Goal: Information Seeking & Learning: Learn about a topic

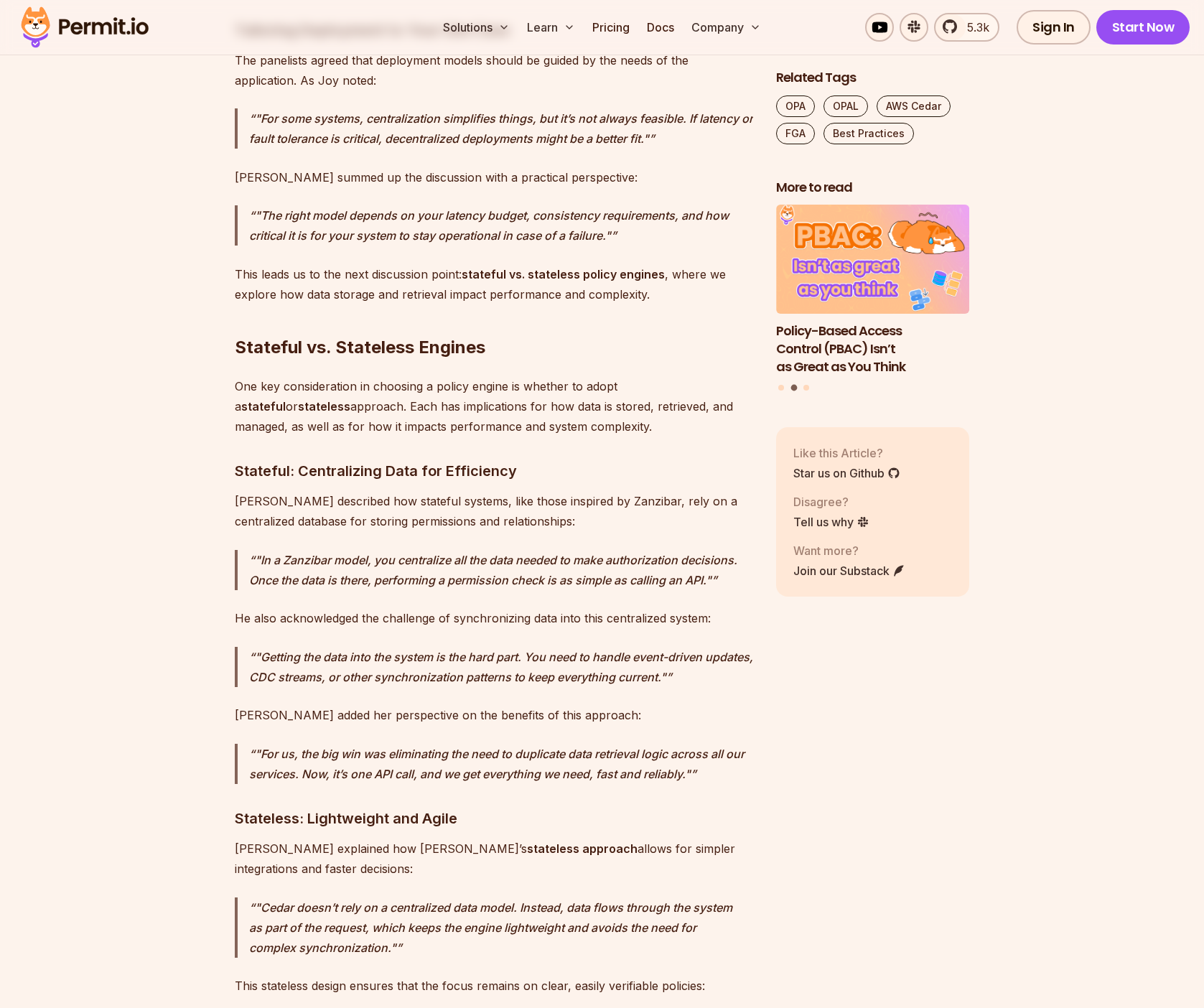
scroll to position [6285, 0]
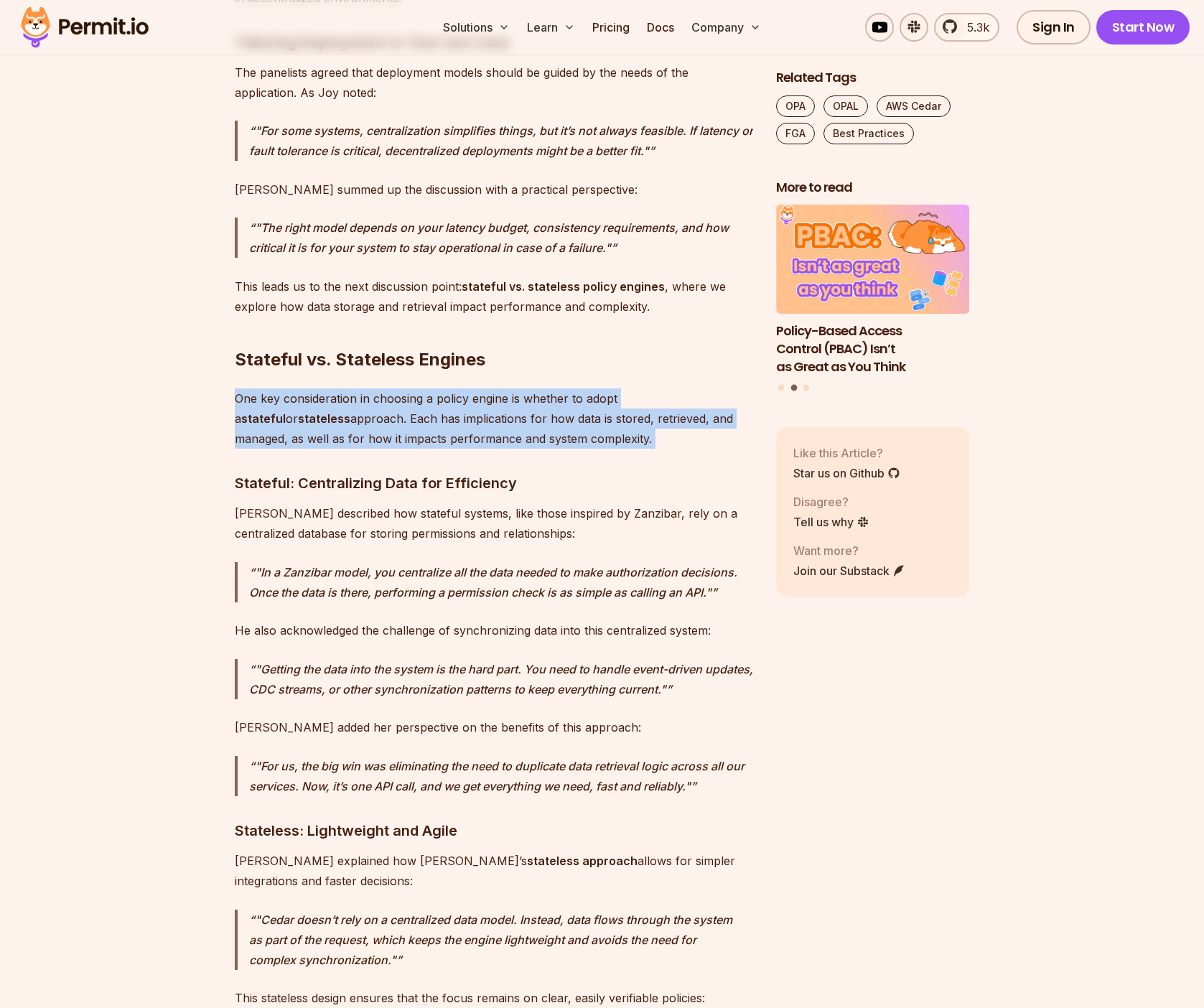
drag, startPoint x: 617, startPoint y: 285, endPoint x: 533, endPoint y: 217, distance: 108.1
click at [533, 217] on div "Developers are faced with a wide array of choices when it comes to policy engin…" at bounding box center [494, 999] width 518 height 12681
click at [531, 220] on div "Developers are faced with a wide array of choices when it comes to policy engin…" at bounding box center [494, 999] width 518 height 12681
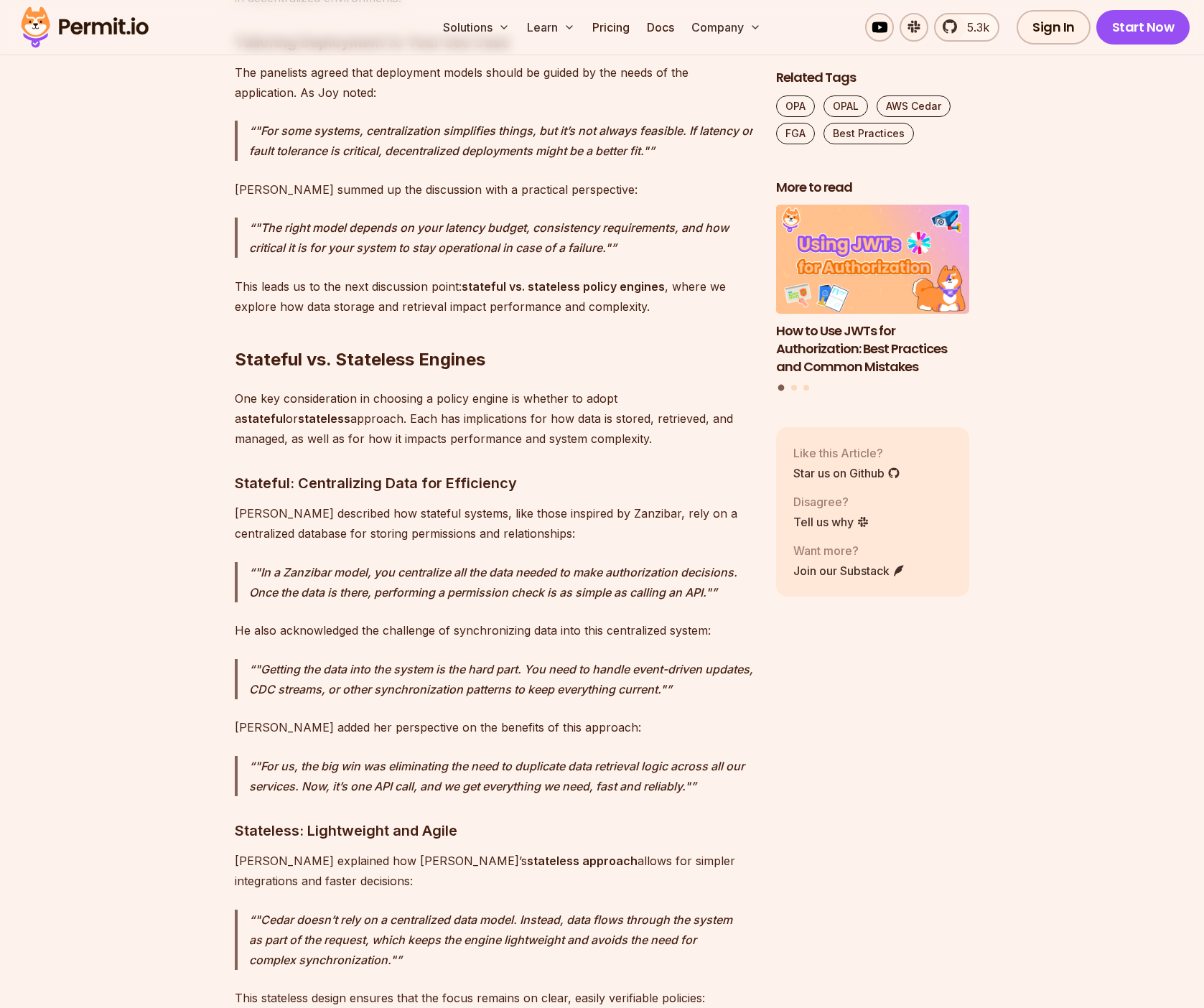
drag, startPoint x: 599, startPoint y: 273, endPoint x: 571, endPoint y: 223, distance: 57.3
click at [571, 223] on div "Developers are faced with a wide array of choices when it comes to policy engin…" at bounding box center [494, 999] width 518 height 12681
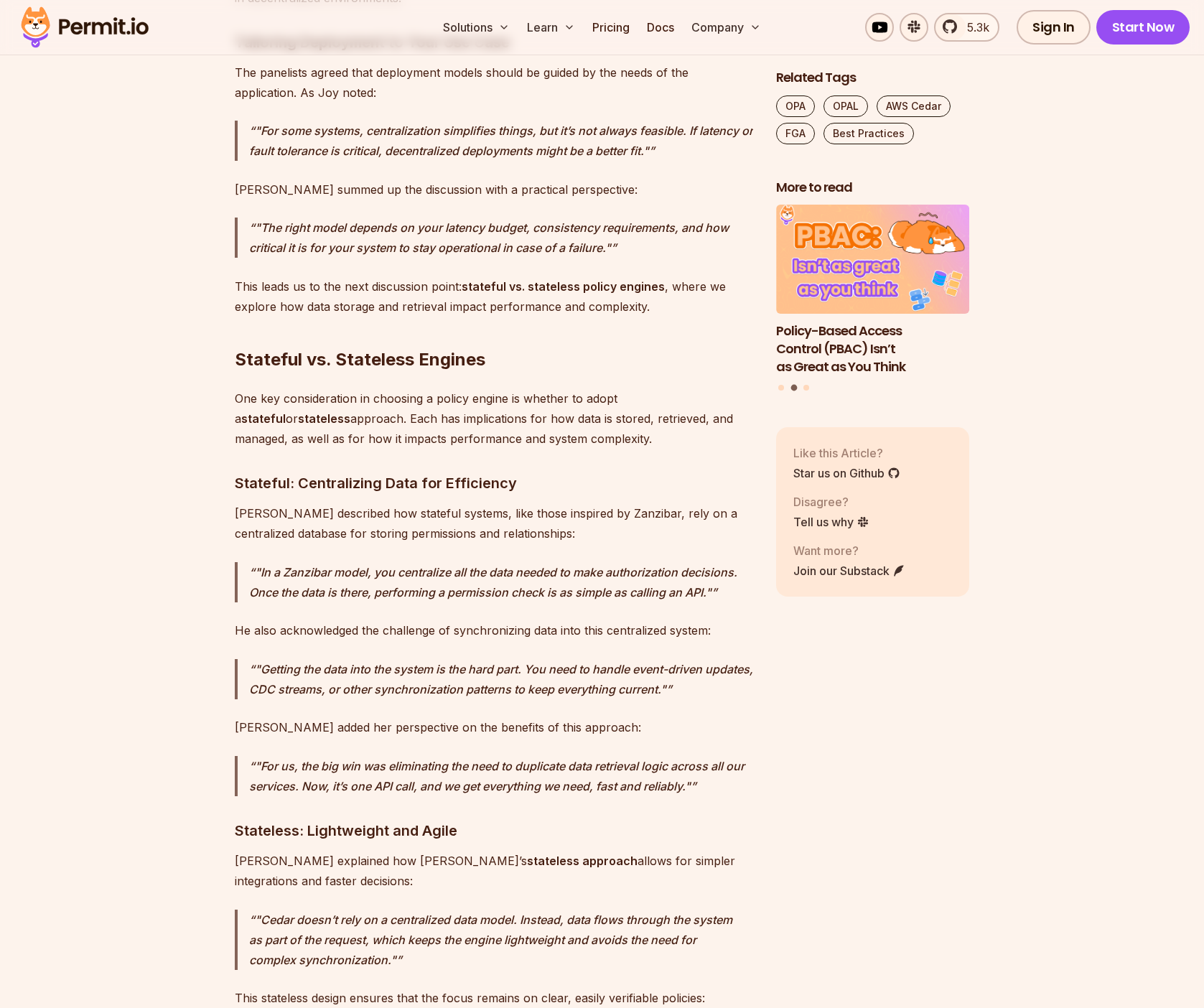
click at [551, 388] on p "One key consideration in choosing a policy engine is whether to adopt a statefu…" at bounding box center [494, 418] width 518 height 60
drag, startPoint x: 547, startPoint y: 282, endPoint x: 530, endPoint y: 218, distance: 66.2
click at [530, 218] on div "Developers are faced with a wide array of choices when it comes to policy engin…" at bounding box center [494, 999] width 518 height 12681
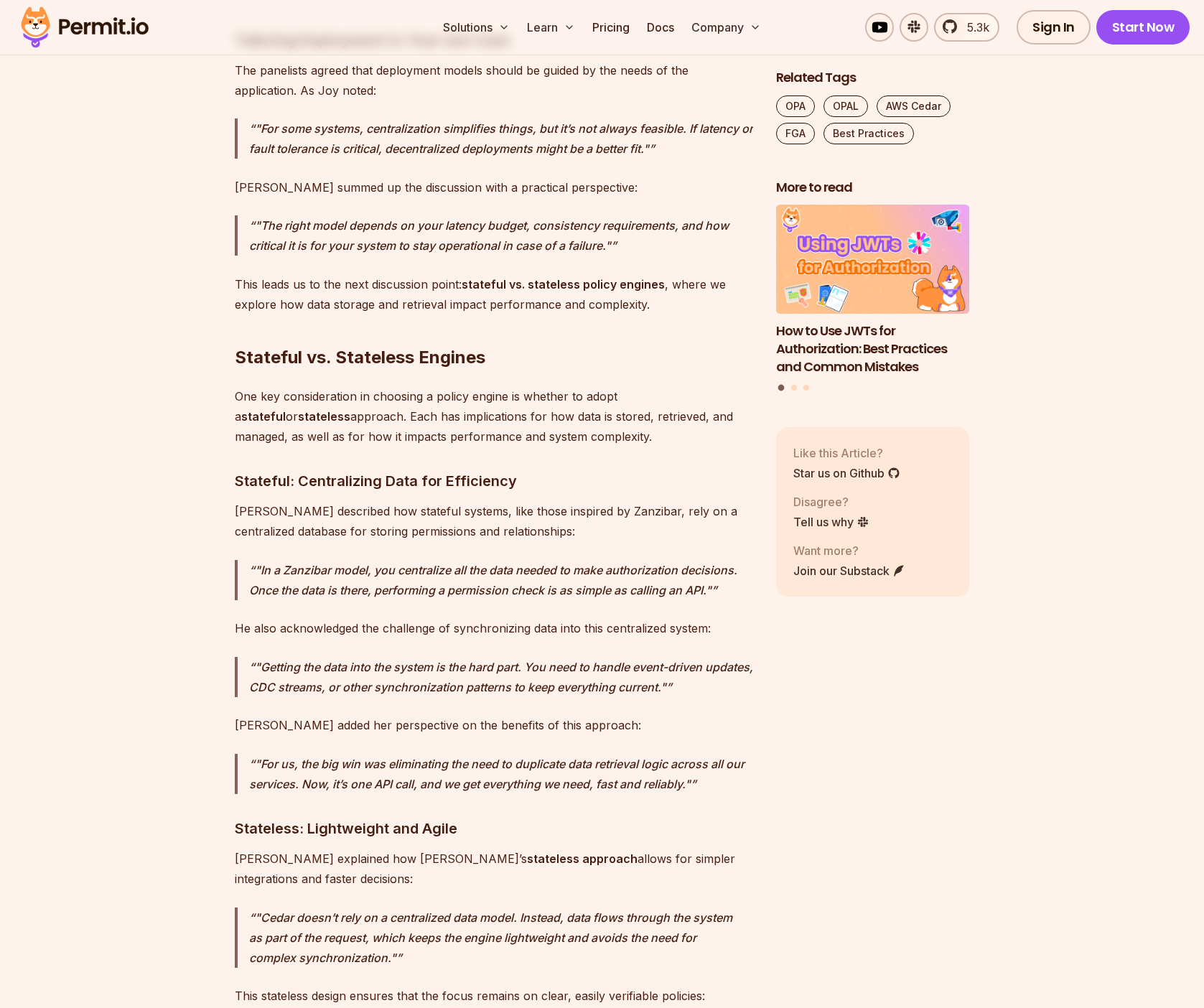
scroll to position [6288, 0]
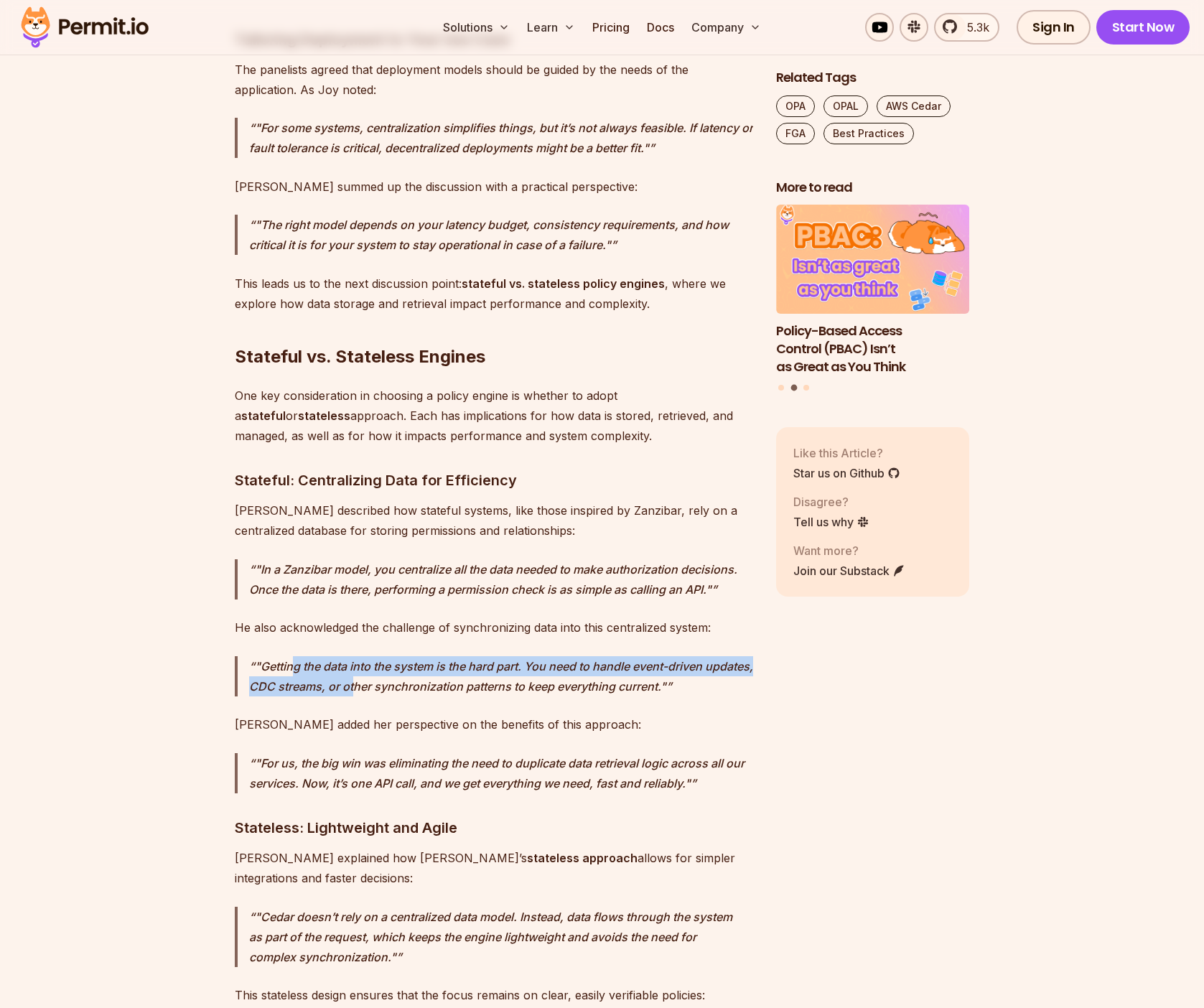
drag, startPoint x: 291, startPoint y: 498, endPoint x: 410, endPoint y: 514, distance: 120.1
click at [407, 656] on p ""Getting the data into the system is the hard part. You need to handle event-dr…" at bounding box center [501, 676] width 504 height 40
click at [410, 656] on p ""Getting the data into the system is the hard part. You need to handle event-dr…" at bounding box center [501, 676] width 504 height 40
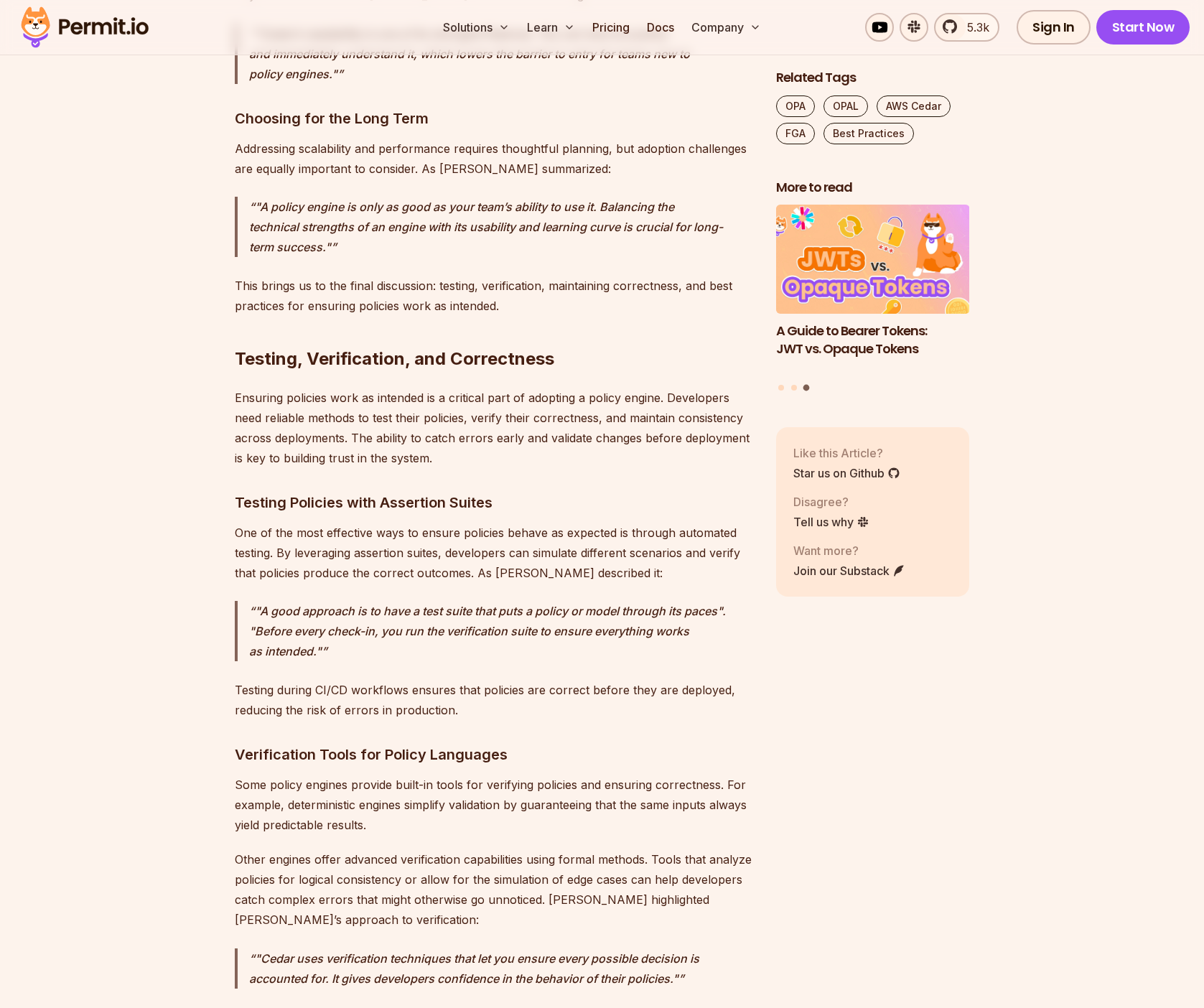
scroll to position [10776, 0]
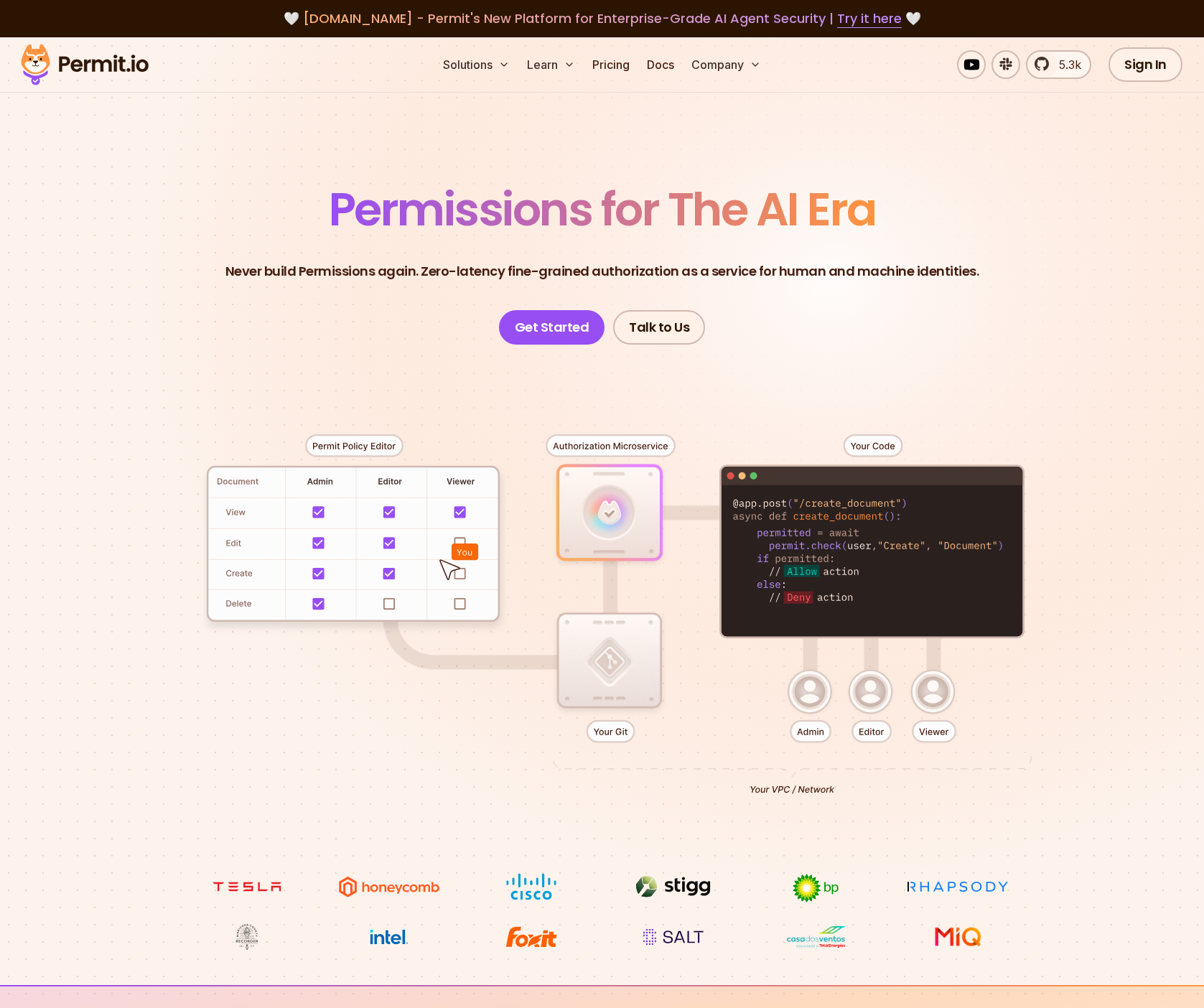
click at [816, 322] on header "Permissions for The AI Era Never build Permissions again. Zero-latency fine-gra…" at bounding box center [602, 266] width 1005 height 158
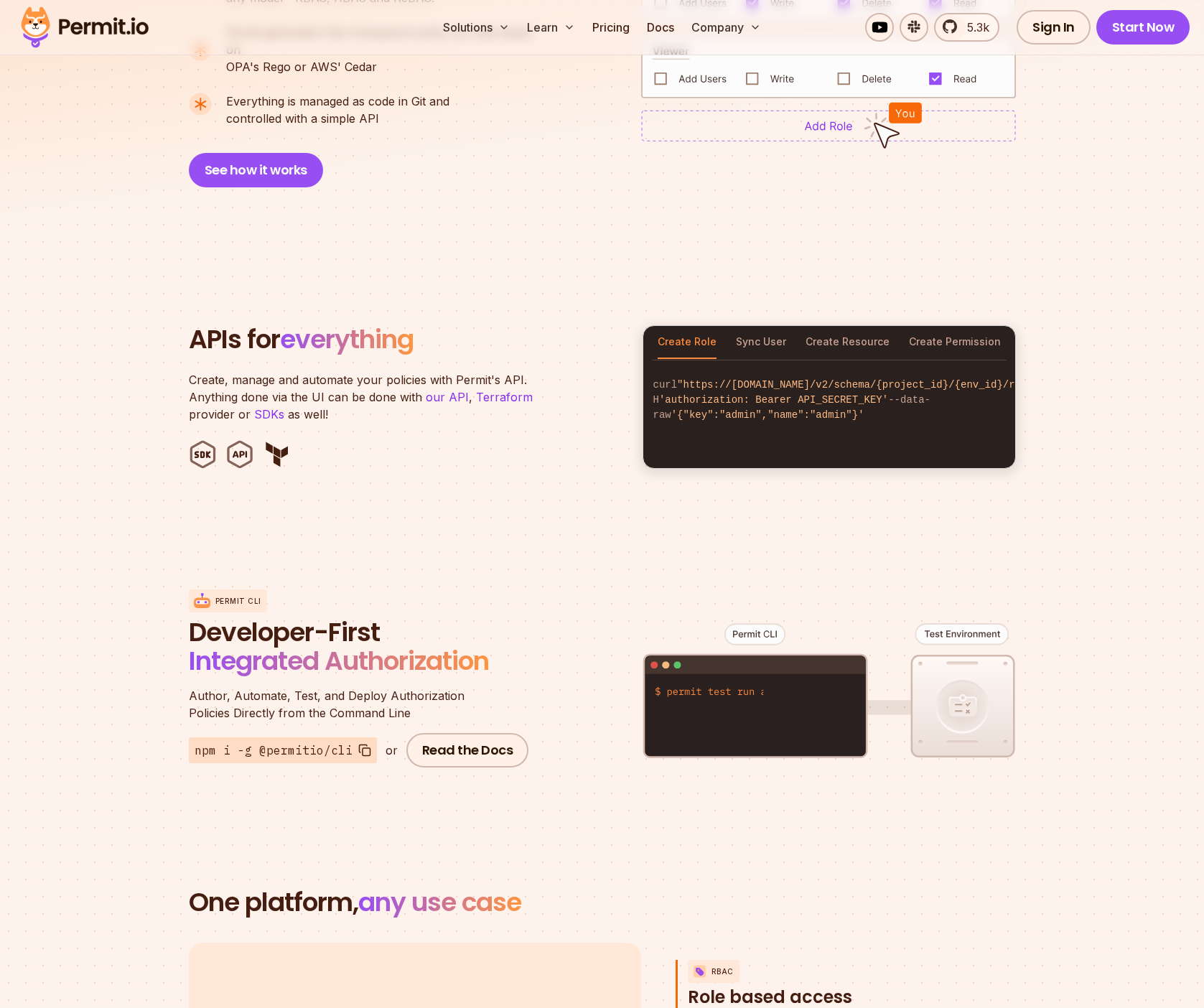
scroll to position [1264, 0]
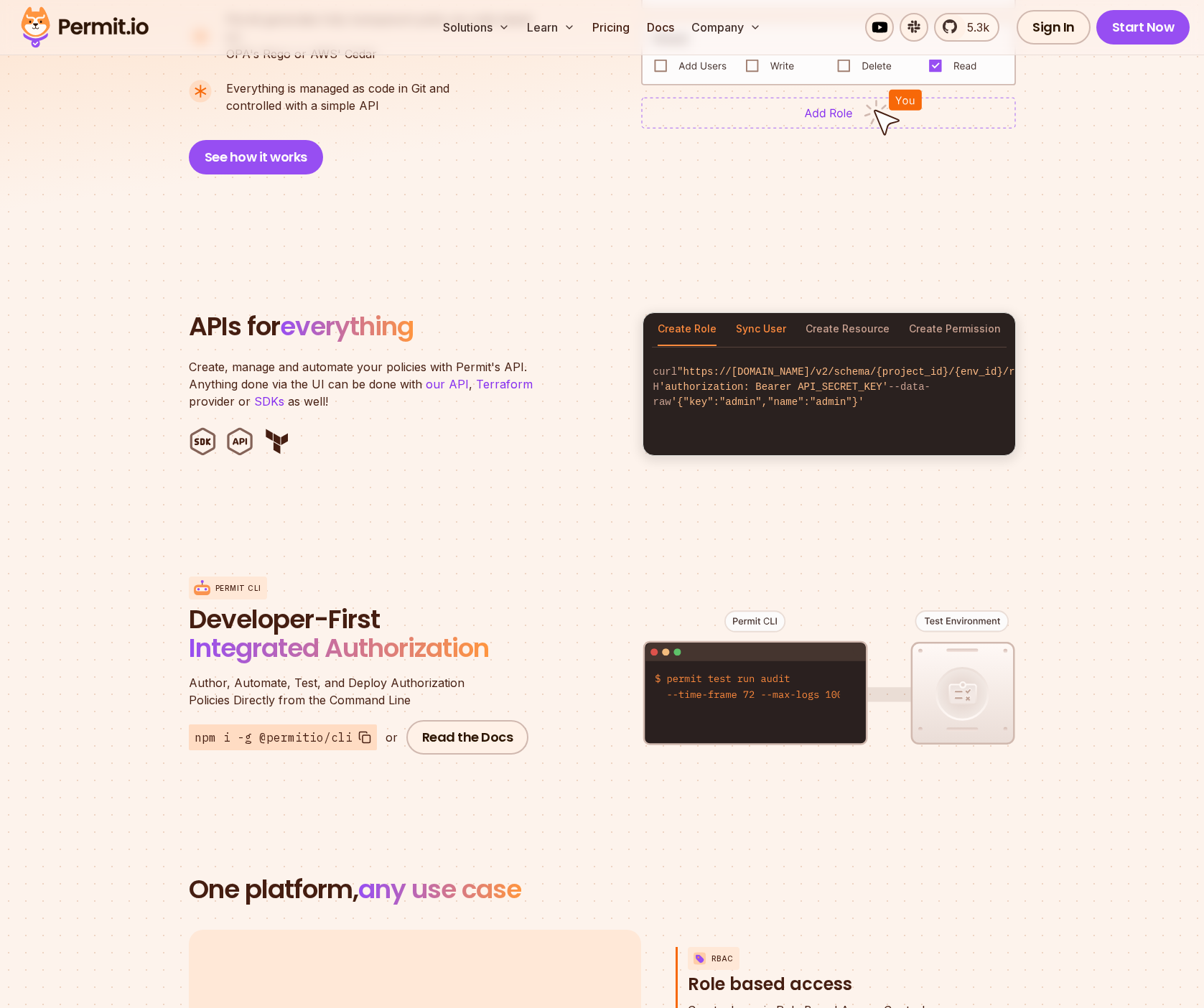
click at [764, 323] on button "Sync User" at bounding box center [761, 329] width 50 height 33
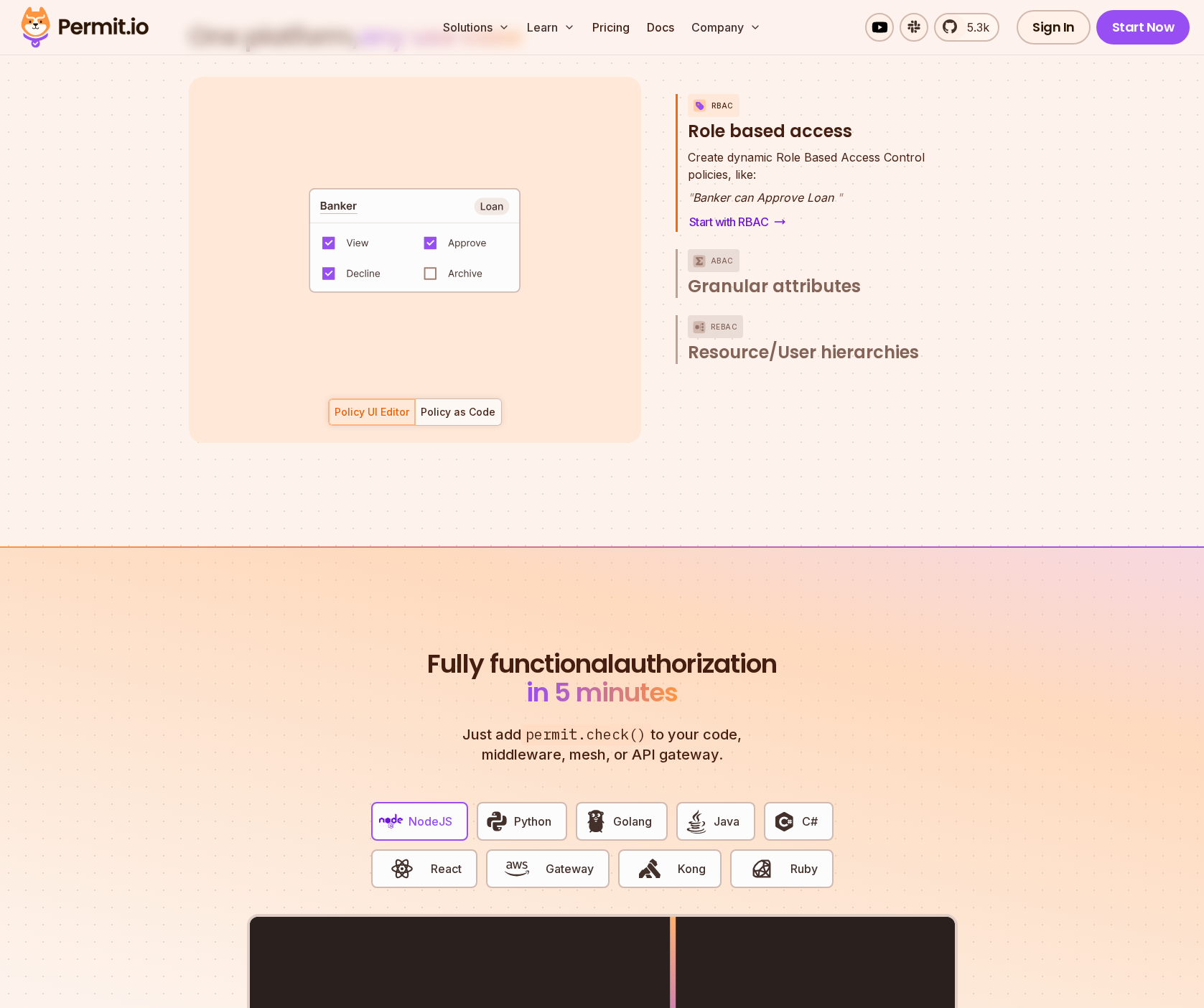
scroll to position [2123, 0]
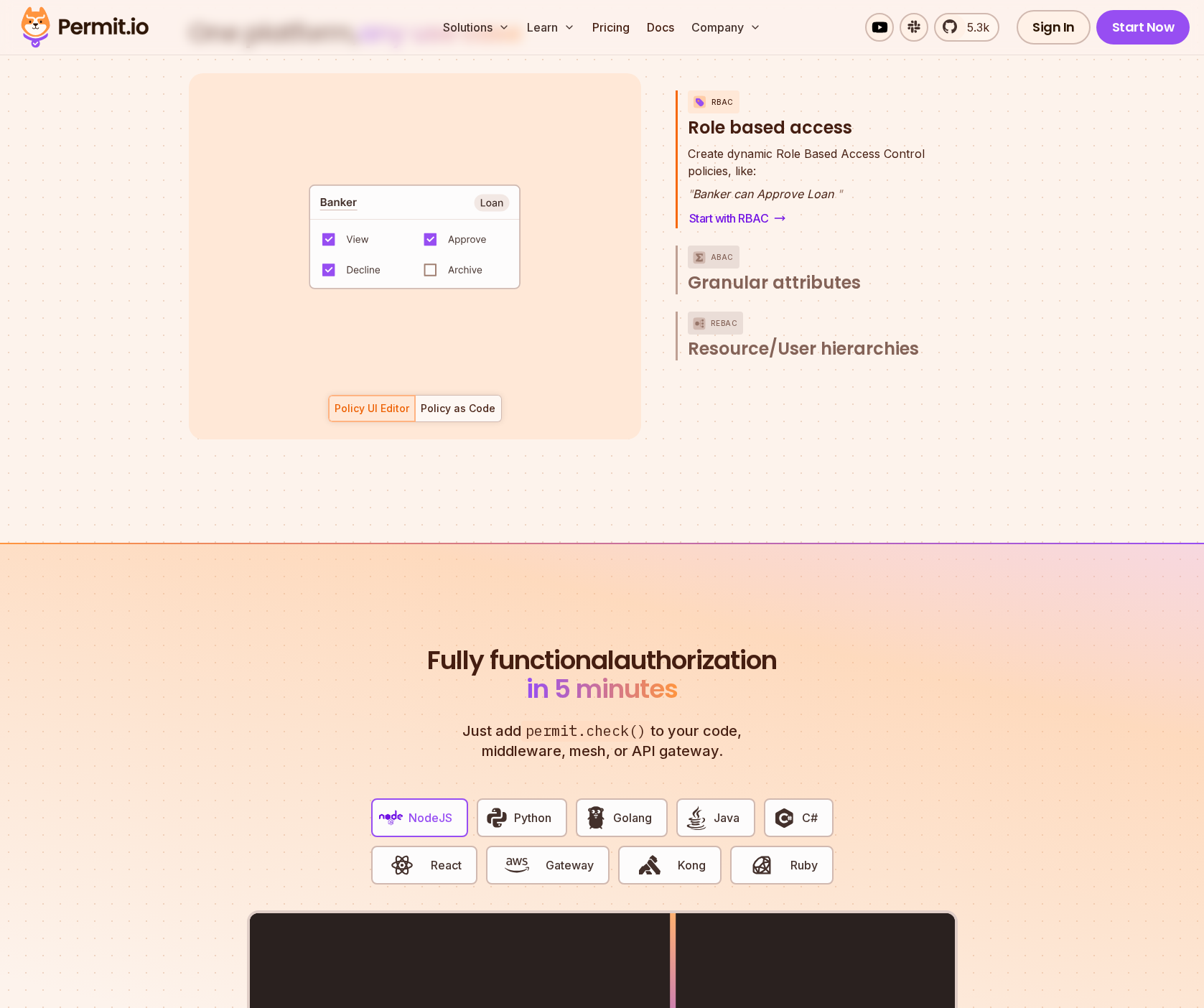
click at [200, 208] on div "default allow := false allow if { some role in data.users[input.user].roles act…" at bounding box center [414, 256] width 452 height 366
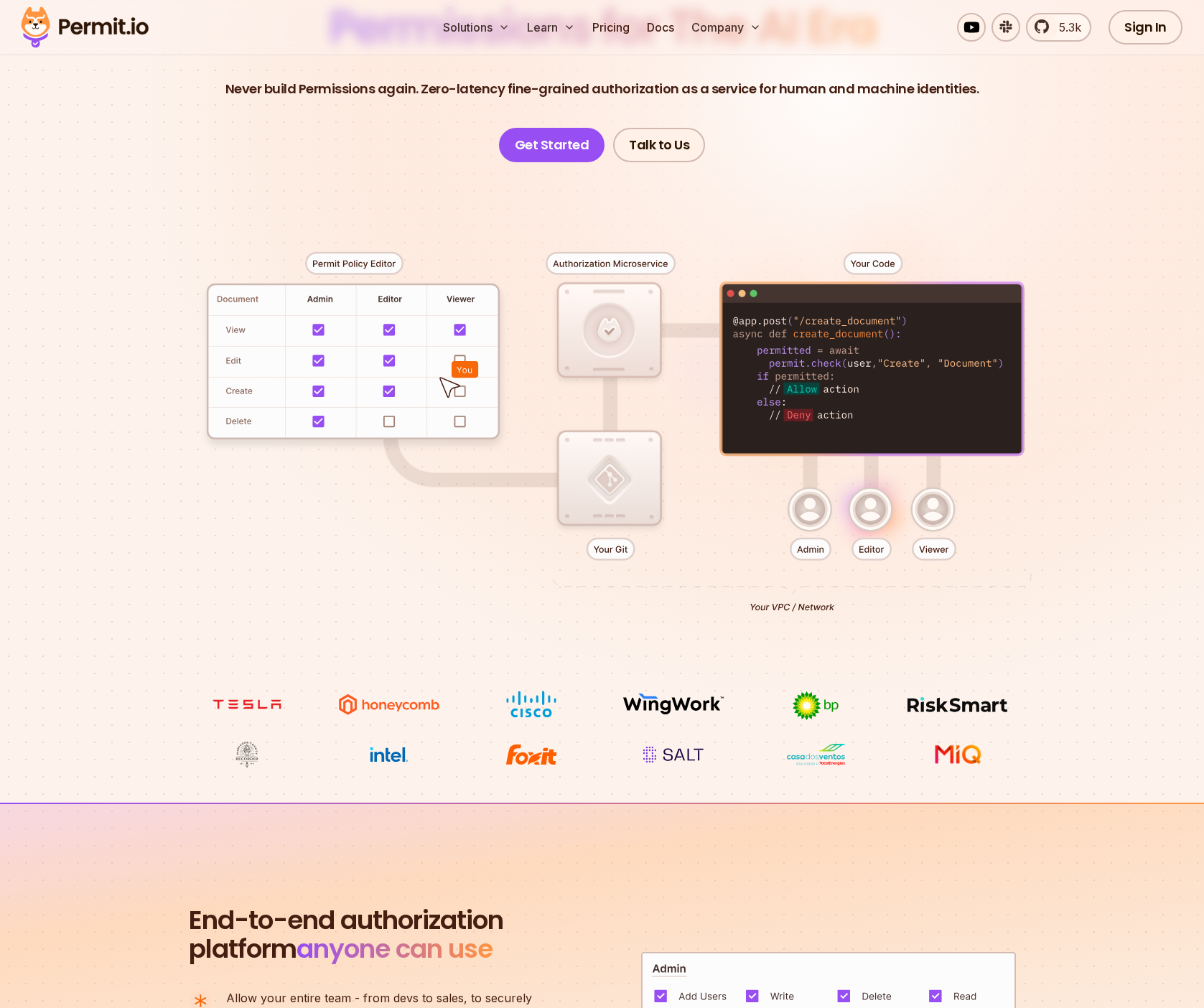
scroll to position [0, 0]
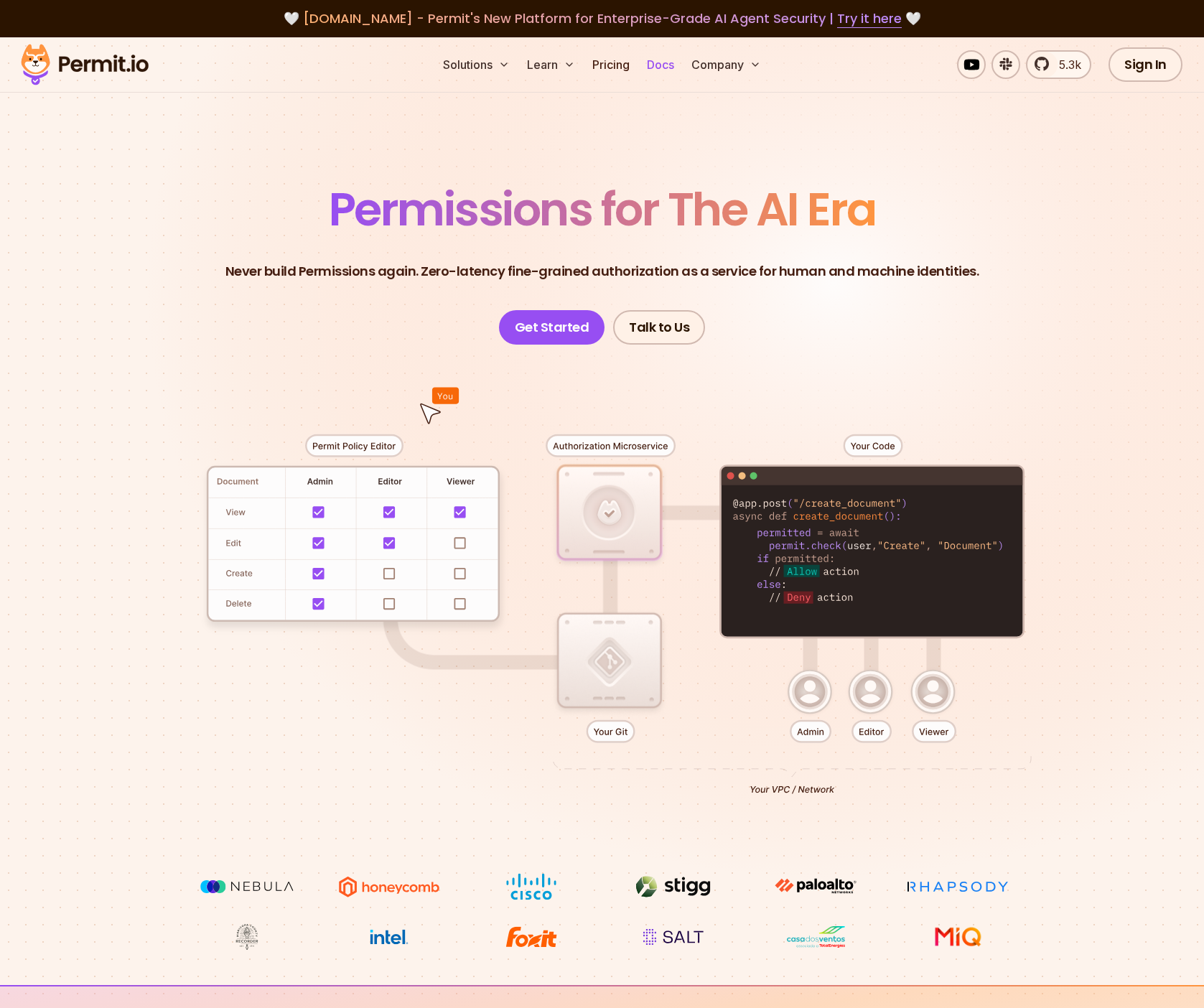
click at [661, 71] on link "Docs" at bounding box center [660, 65] width 39 height 29
